Goal: Task Accomplishment & Management: Complete application form

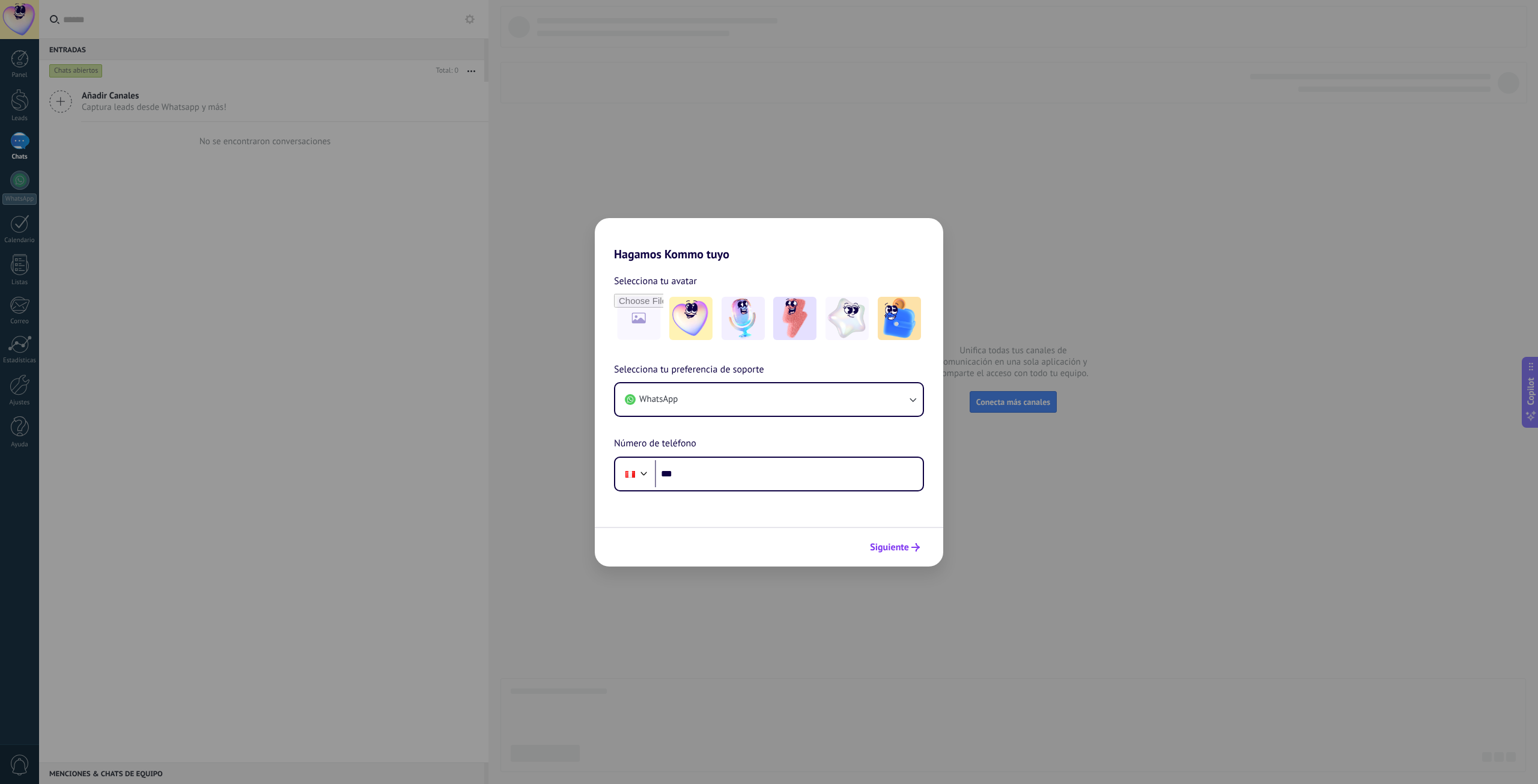
click at [913, 555] on button "Siguiente" at bounding box center [895, 547] width 61 height 20
click at [999, 577] on div "Hagamos Kommo tuyo Selecciona tu avatar Selecciona tu preferencia de soporte Wh…" at bounding box center [769, 392] width 1538 height 784
click at [880, 551] on span "Siguiente" at bounding box center [890, 546] width 39 height 8
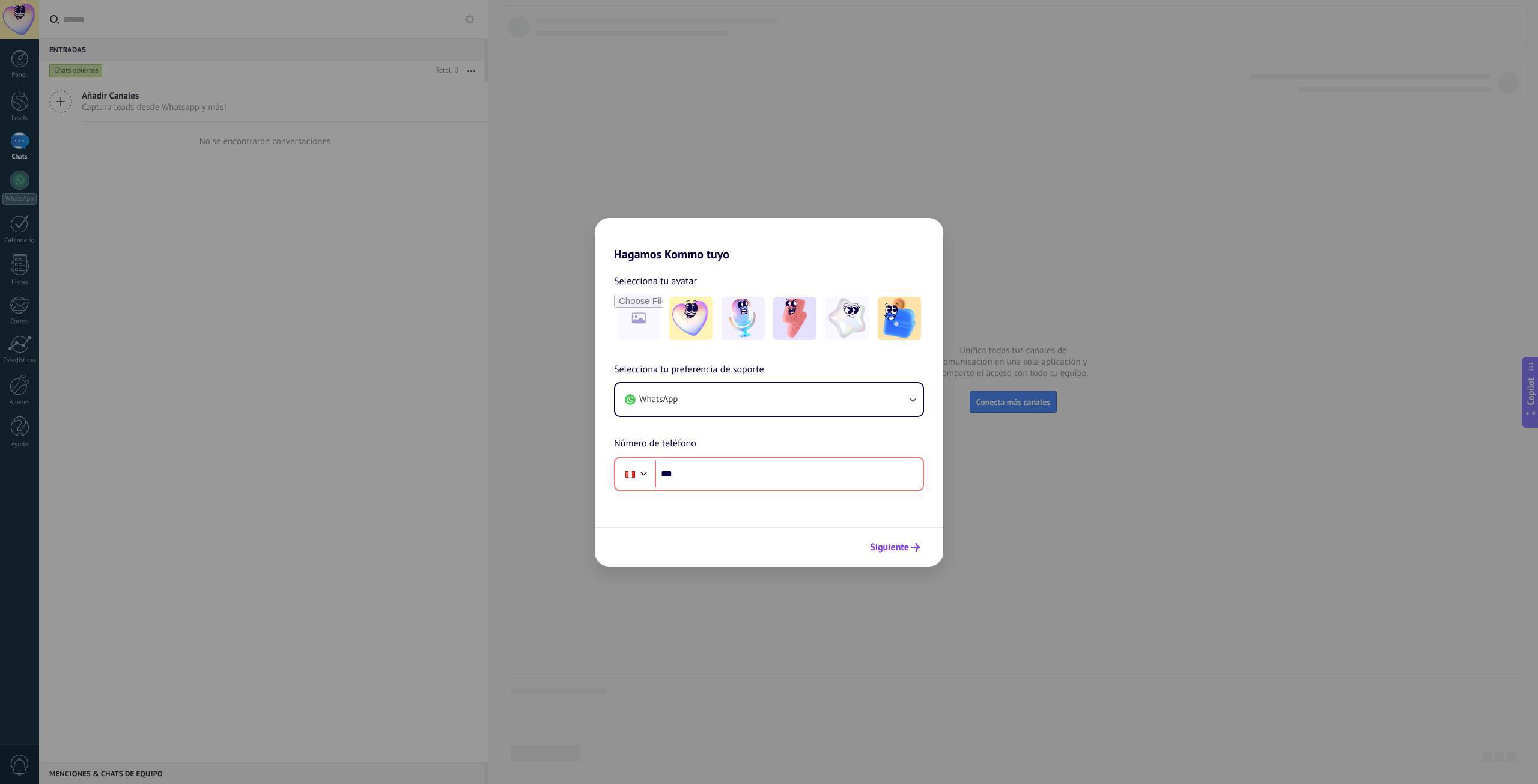
click at [881, 551] on span "Siguiente" at bounding box center [890, 546] width 39 height 8
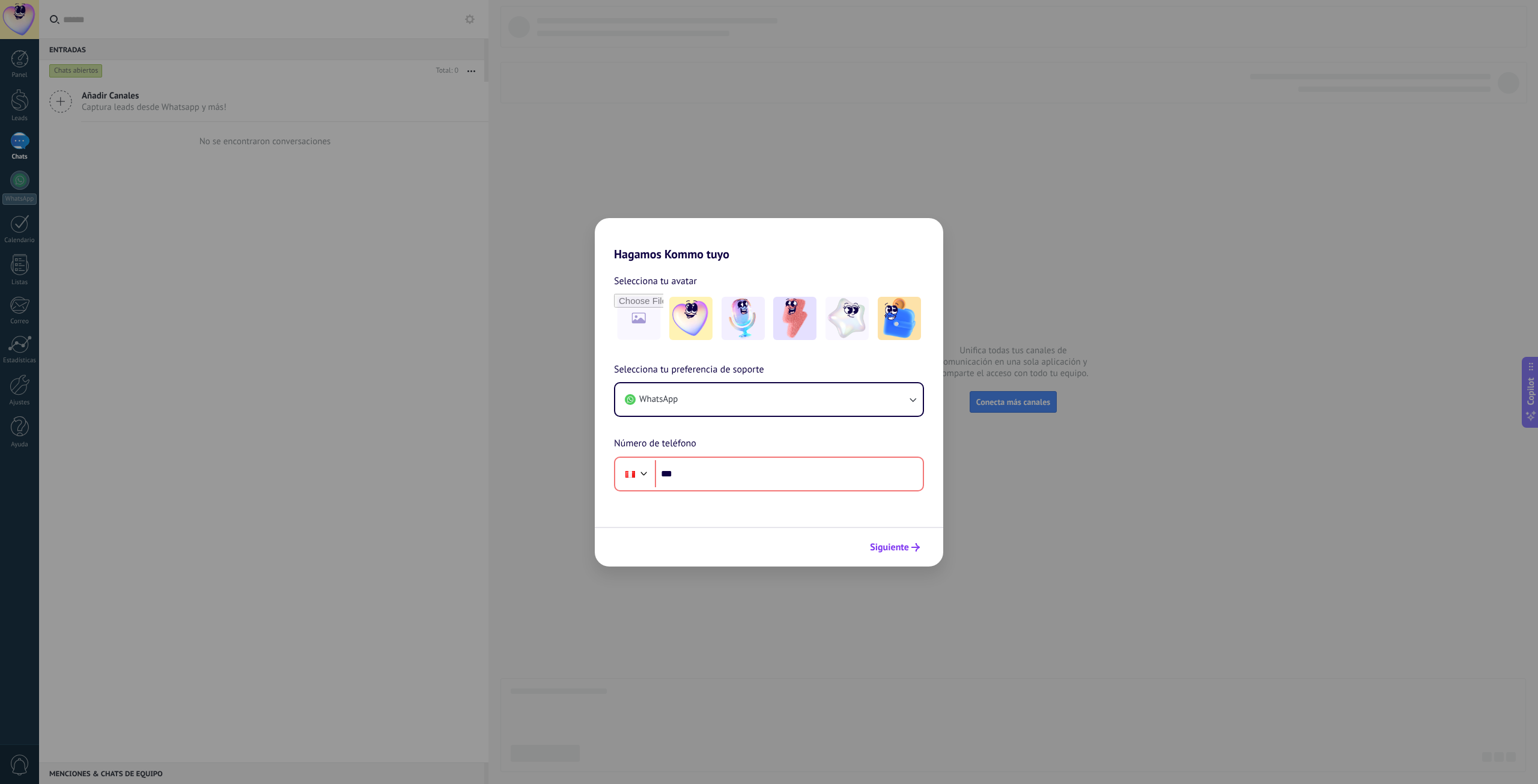
click at [881, 551] on span "Siguiente" at bounding box center [890, 546] width 39 height 8
click at [31, 459] on div "Hagamos Kommo tuyo Selecciona tu avatar Selecciona tu preferencia de soporte Wh…" at bounding box center [769, 392] width 1538 height 784
drag, startPoint x: 266, startPoint y: 81, endPoint x: 246, endPoint y: 13, distance: 70.9
click at [246, 13] on div "Hagamos Kommo tuyo Selecciona tu avatar Selecciona tu preferencia de soporte Wh…" at bounding box center [769, 392] width 1538 height 784
click at [926, 557] on div "Siguiente" at bounding box center [769, 546] width 349 height 40
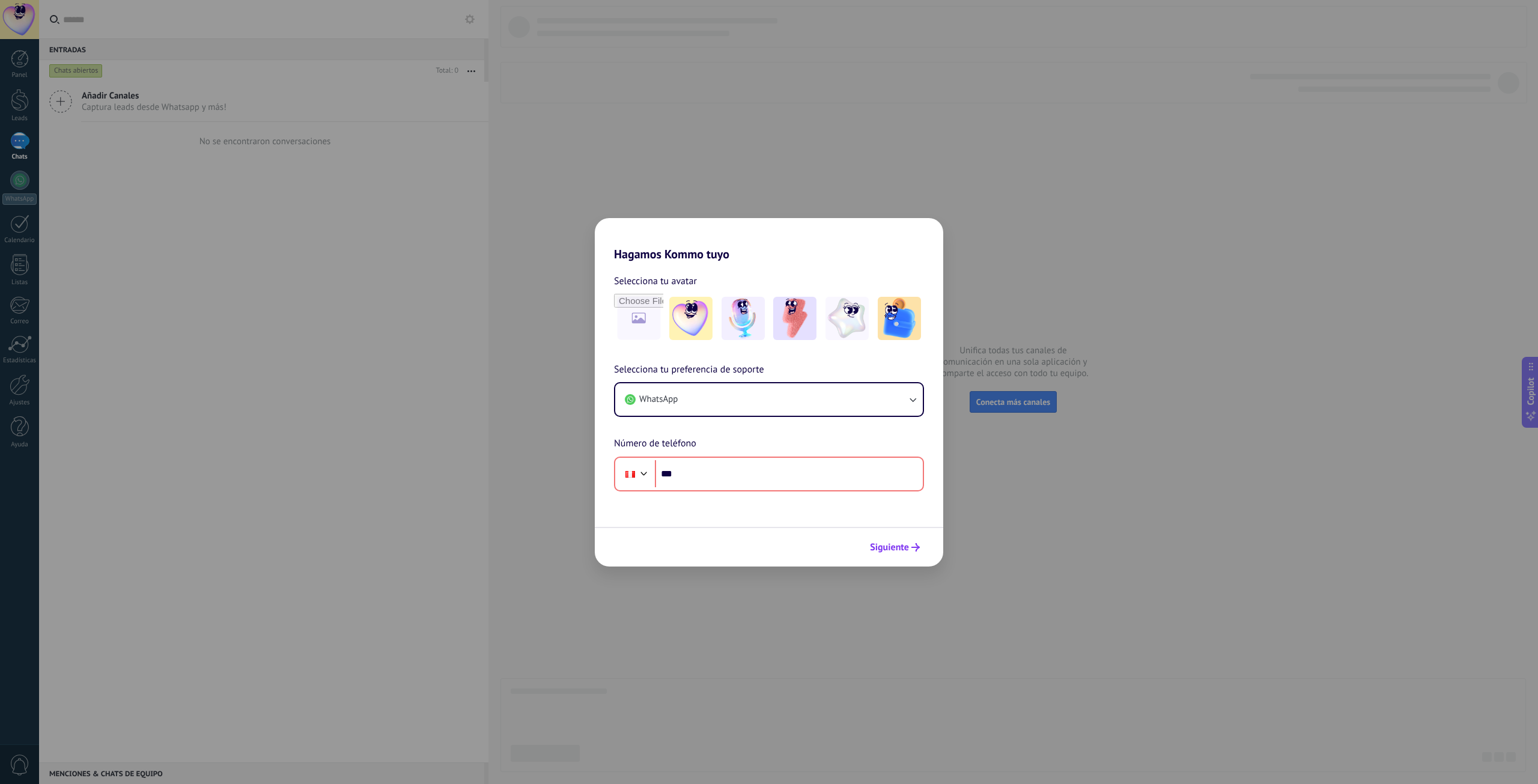
click at [920, 556] on button "Siguiente" at bounding box center [895, 547] width 61 height 20
